Goal: Navigation & Orientation: Find specific page/section

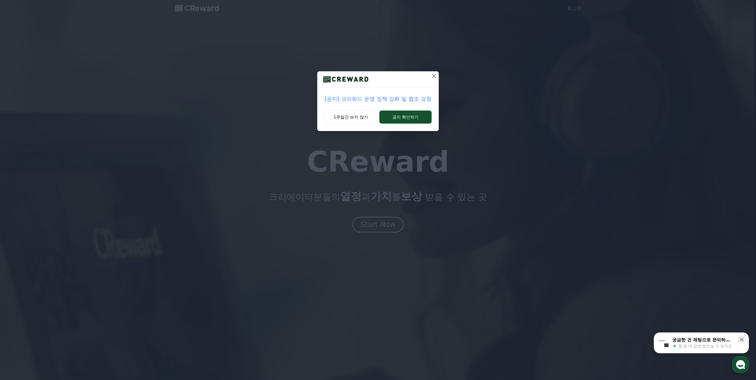
click at [405, 100] on p "[공지] 크리워드 운영 정책 강화 및 협조 요청" at bounding box center [377, 99] width 107 height 8
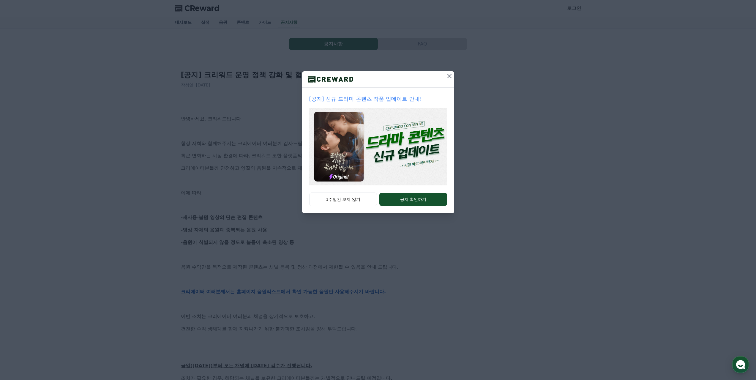
click at [450, 77] on icon at bounding box center [449, 76] width 4 height 4
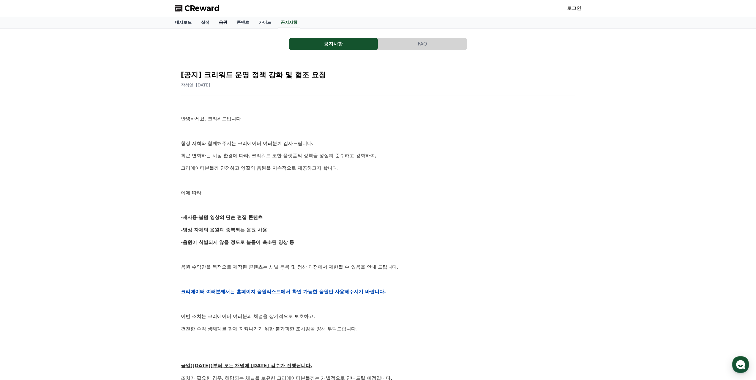
click at [225, 26] on link "음원" at bounding box center [223, 22] width 18 height 11
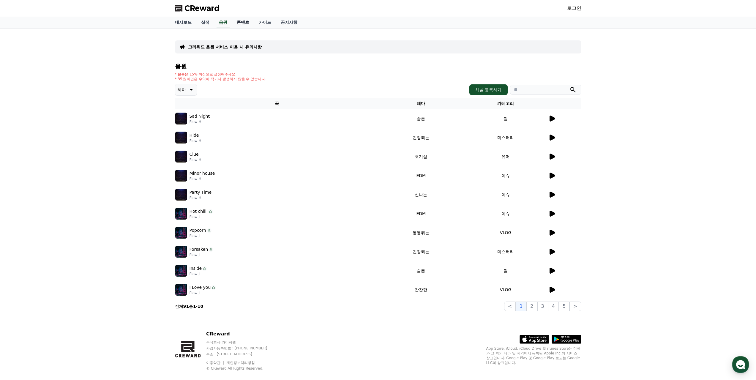
click at [242, 26] on link "콘텐츠" at bounding box center [243, 22] width 22 height 11
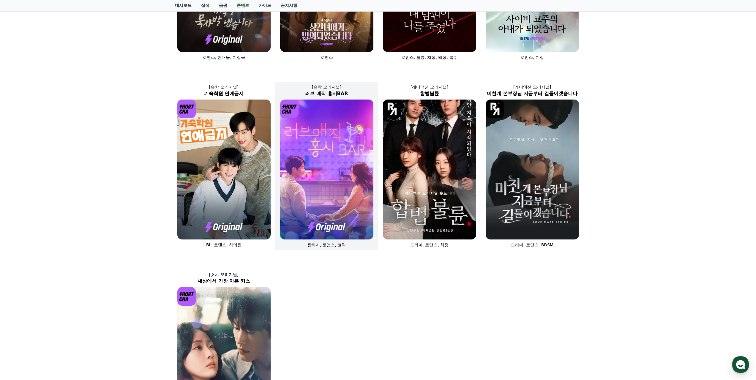
scroll to position [149, 0]
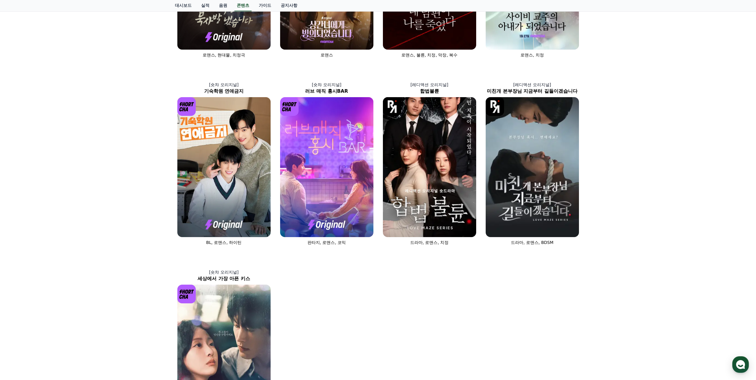
drag, startPoint x: 378, startPoint y: 233, endPoint x: 573, endPoint y: 281, distance: 201.7
click at [573, 281] on div "[숏챠] 조상신과 시댁을 묵사발 냈습니다 로맨스, 현대물, 치정극 [숏챠 오리지널] 상간녀에게 빙의되었습니다 로맨스 [숏챠 오리지널] 내 남편…" at bounding box center [378, 159] width 411 height 555
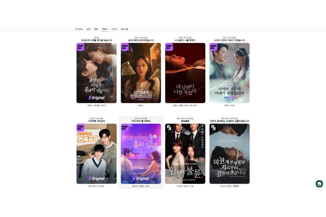
scroll to position [0, 0]
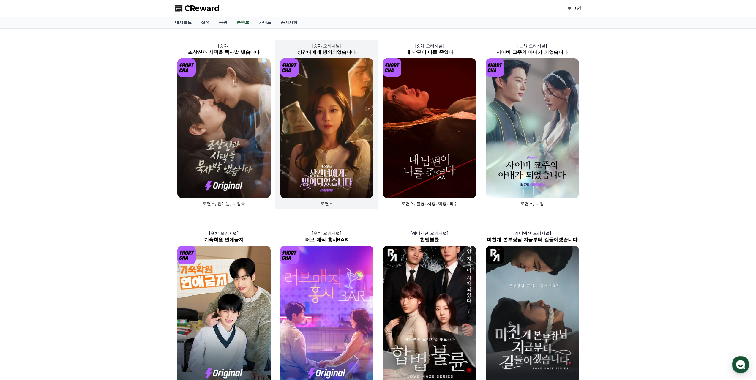
click at [323, 179] on img at bounding box center [326, 128] width 93 height 140
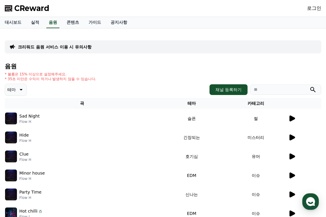
click at [294, 121] on icon at bounding box center [291, 118] width 7 height 7
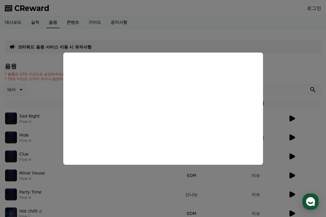
click at [291, 139] on button "close modal" at bounding box center [163, 108] width 326 height 217
click at [292, 139] on icon at bounding box center [292, 138] width 6 height 6
click at [292, 155] on button "close modal" at bounding box center [163, 108] width 326 height 217
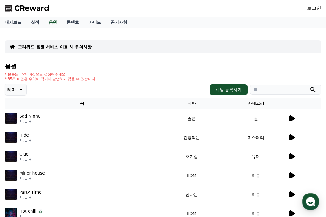
click at [288, 157] on td at bounding box center [304, 156] width 33 height 19
click at [39, 20] on link "실적" at bounding box center [35, 22] width 18 height 11
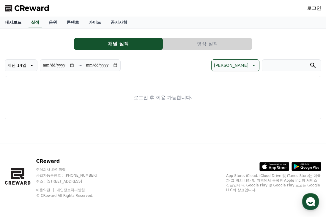
click at [18, 26] on link "대시보드" at bounding box center [13, 22] width 26 height 11
